Goal: Task Accomplishment & Management: Complete application form

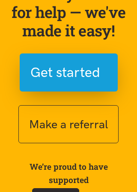
scroll to position [139, 0]
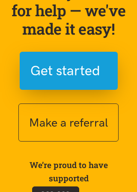
click at [90, 61] on span "Get started" at bounding box center [65, 71] width 70 height 22
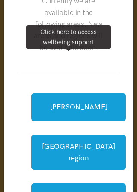
scroll to position [61, 0]
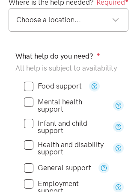
click at [35, 90] on input "Food support" at bounding box center [53, 85] width 58 height 7
checkbox input "true"
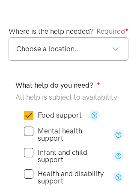
click at [90, 30] on div "Choose a location..." at bounding box center [67, 25] width 103 height 12
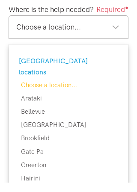
scroll to position [155, 0]
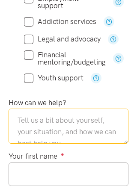
click at [77, 134] on textarea at bounding box center [68, 126] width 119 height 35
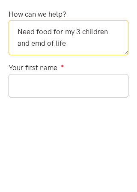
click at [42, 109] on textarea "Need food for my 3 children and emd of life" at bounding box center [68, 126] width 119 height 35
click at [93, 109] on textarea "Need food for my 3 children and end of life" at bounding box center [68, 126] width 119 height 35
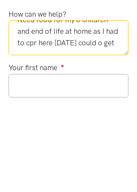
scroll to position [17, 0]
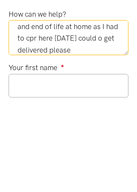
type textarea "Need food for my 3 children and end of life at home as I had to cpr here [DATE]…"
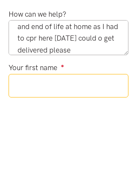
click at [100, 163] on input "Your first name ●" at bounding box center [68, 174] width 119 height 23
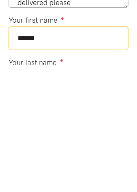
type input "*****"
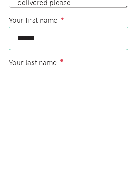
scroll to position [397, 0]
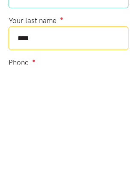
click at [42, 154] on input "****" at bounding box center [68, 165] width 119 height 23
type input "*"
type input "*****"
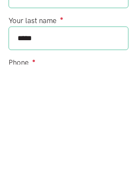
scroll to position [439, 0]
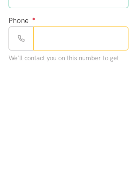
type input "**********"
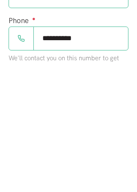
scroll to position [505, 0]
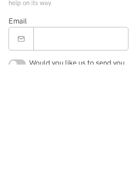
click at [19, 186] on input "checkbox" at bounding box center [17, 190] width 17 height 9
checkbox input "true"
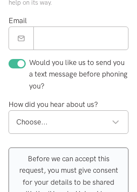
click at [101, 128] on div "Choose..." at bounding box center [67, 122] width 103 height 12
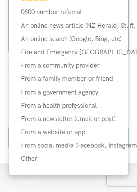
scroll to position [784, 0]
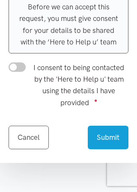
click at [13, 72] on input "I consent to being contacted by the 'Here to Help u' team using the details I h…" at bounding box center [17, 66] width 17 height 9
checkbox input "true"
click at [115, 149] on button "Submit" at bounding box center [107, 136] width 41 height 23
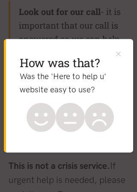
scroll to position [283, 0]
click at [39, 130] on icon at bounding box center [40, 117] width 29 height 29
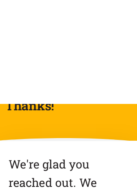
scroll to position [0, 0]
